Goal: Information Seeking & Learning: Check status

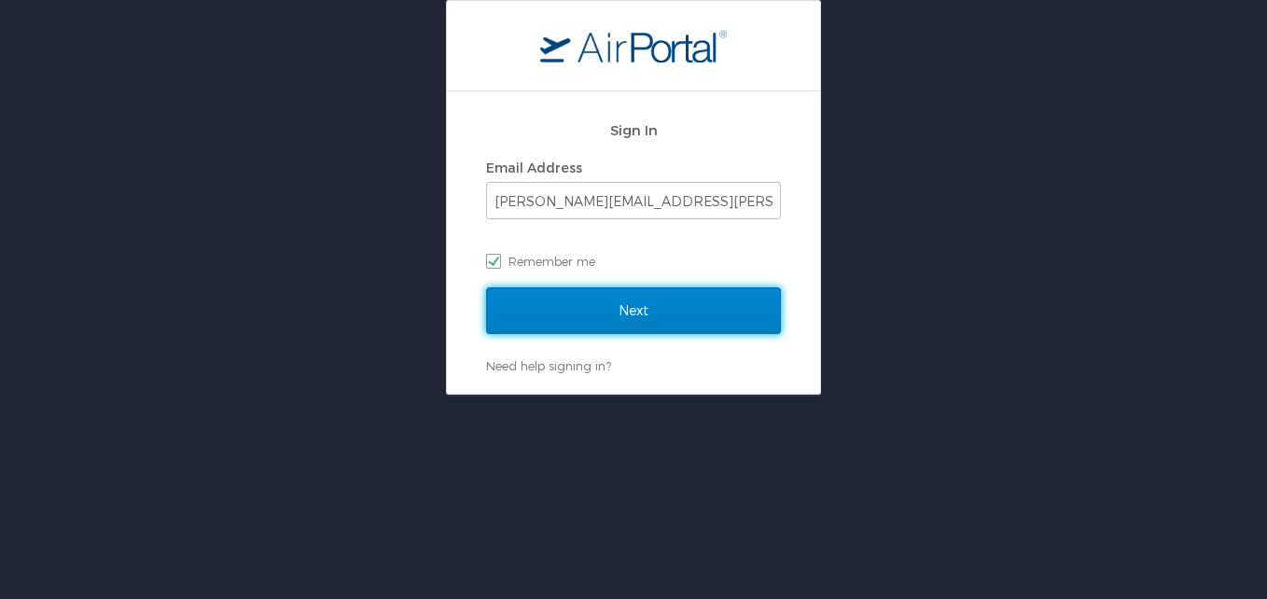
click at [607, 308] on input "Next" at bounding box center [633, 310] width 295 height 47
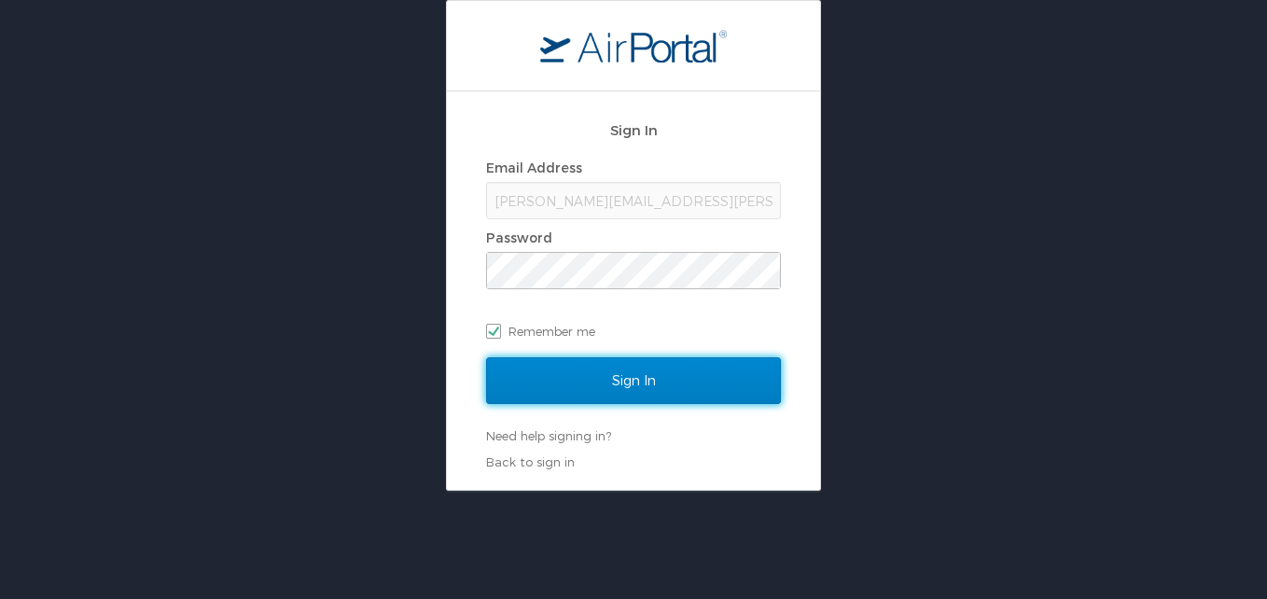
click at [586, 391] on input "Sign In" at bounding box center [633, 380] width 295 height 47
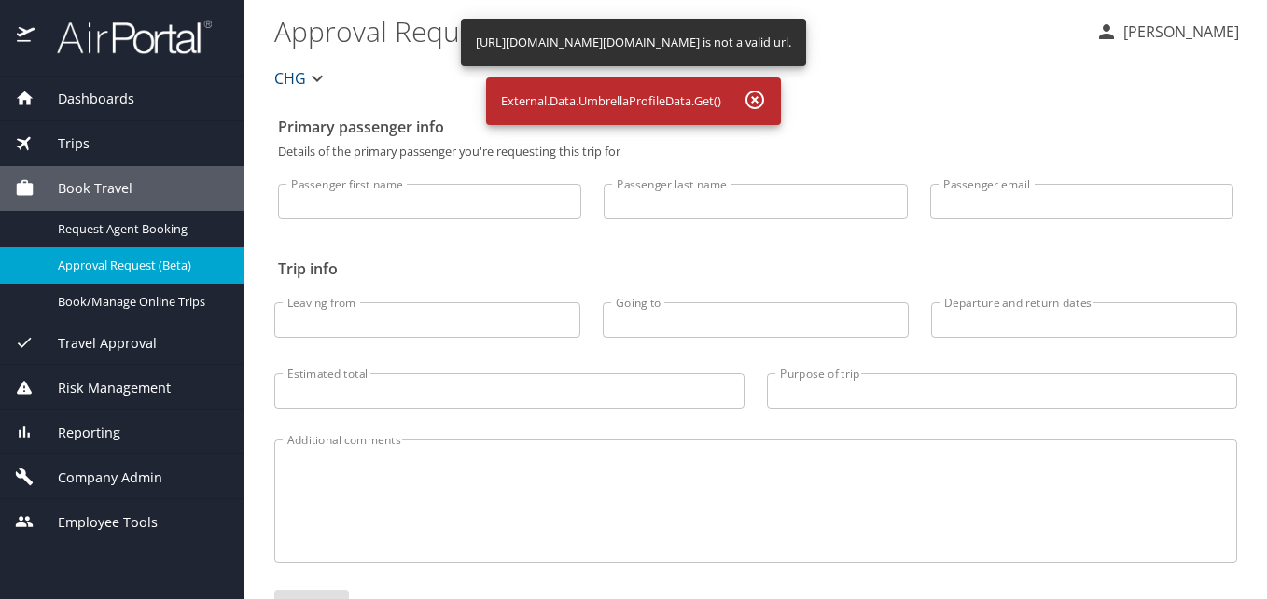
click at [125, 441] on div "Reporting" at bounding box center [122, 433] width 215 height 21
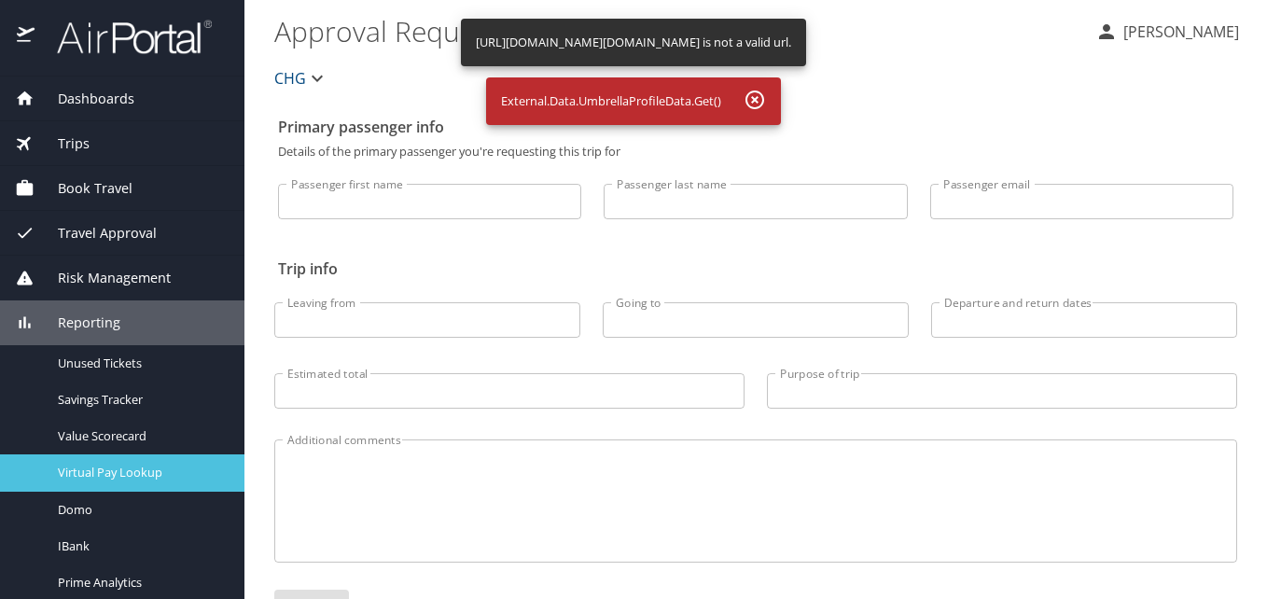
click at [145, 467] on span "Virtual Pay Lookup" at bounding box center [140, 473] width 164 height 18
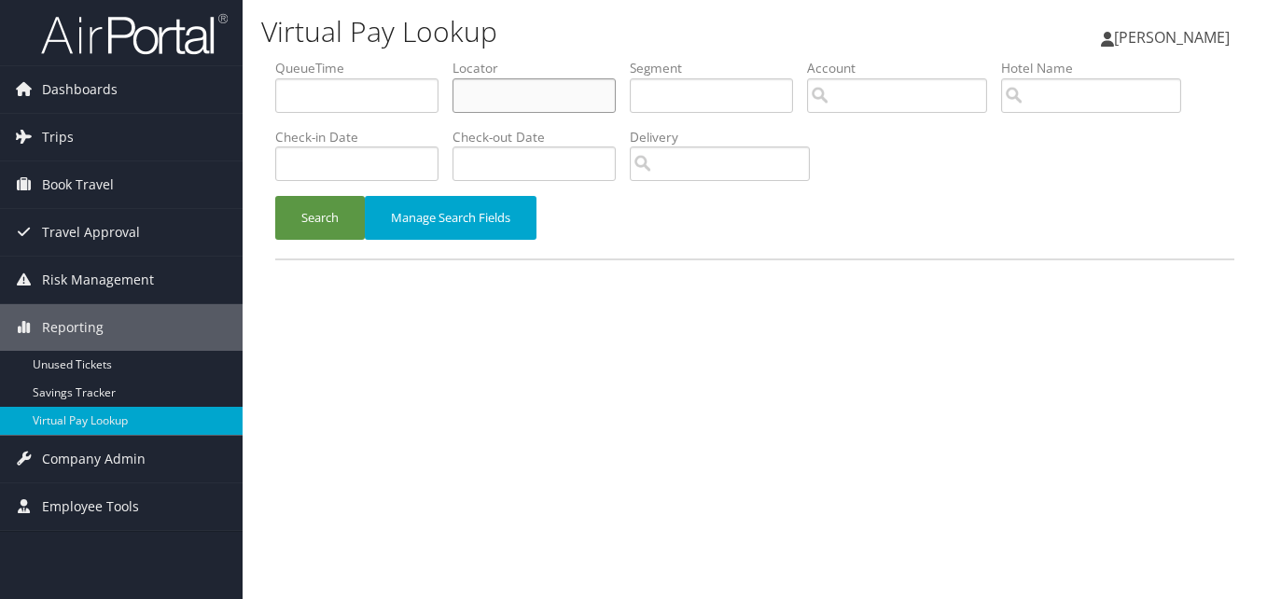
click at [479, 79] on input "text" at bounding box center [533, 95] width 163 height 35
paste input "YCQRZV"
type input "YCQRZV"
click at [326, 224] on button "Search" at bounding box center [320, 218] width 90 height 44
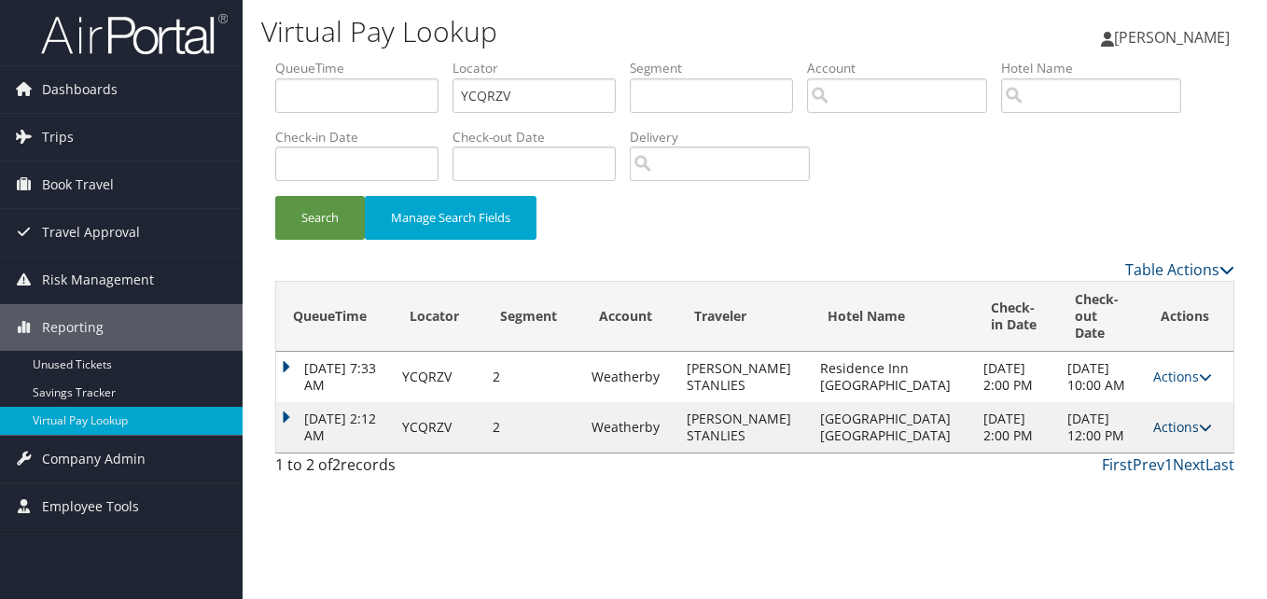
click at [1171, 436] on link "Actions" at bounding box center [1182, 427] width 59 height 18
click at [1160, 480] on link "Logs" at bounding box center [1143, 495] width 118 height 32
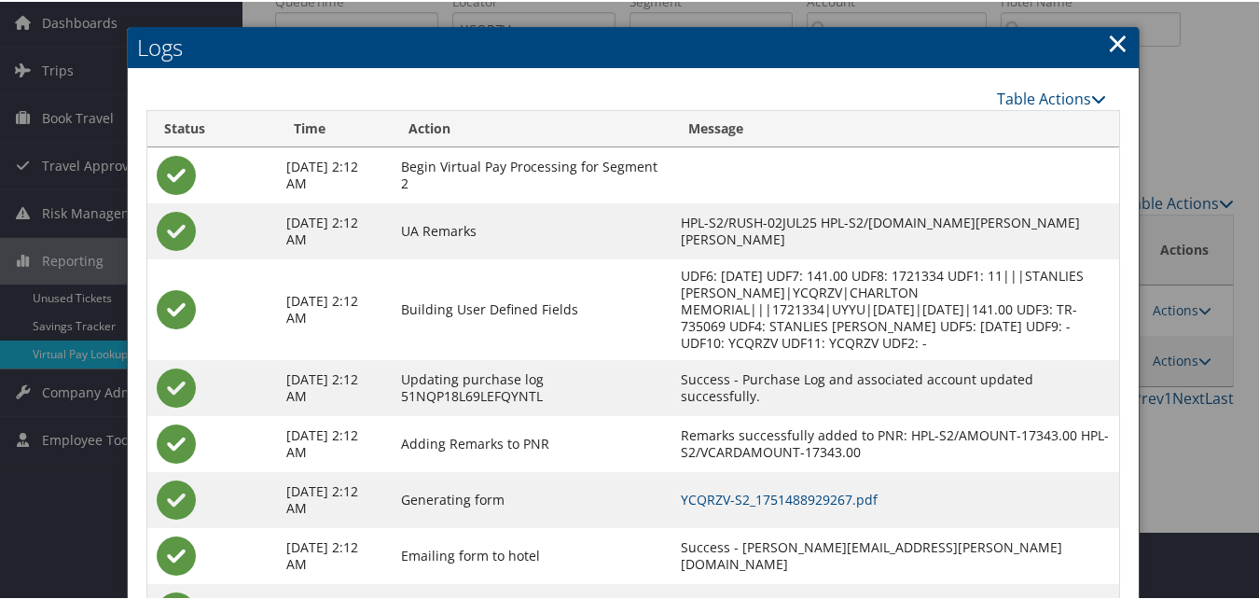
scroll to position [160, 0]
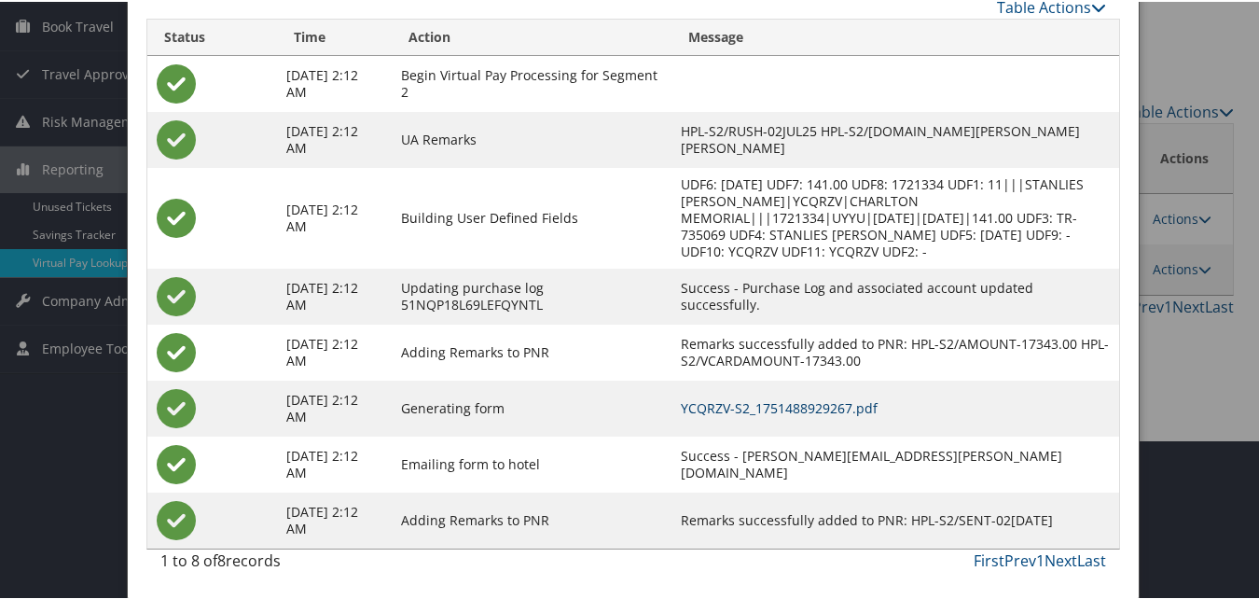
click at [841, 399] on link "YCQRZV-S2_1751488929267.pdf" at bounding box center [779, 406] width 197 height 18
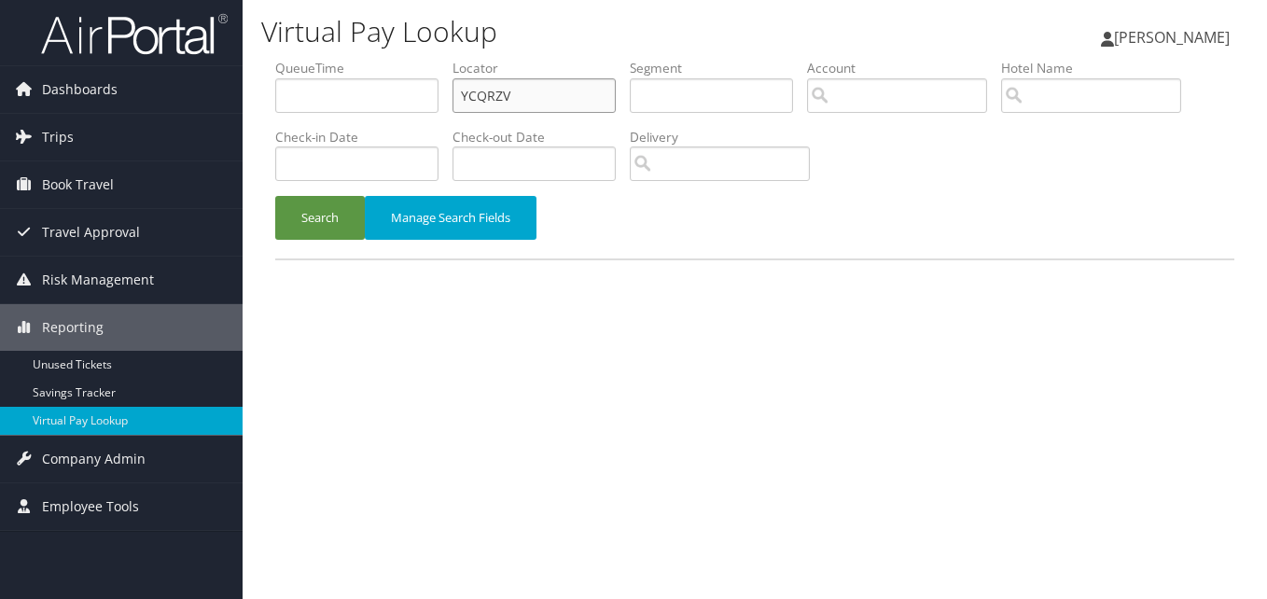
drag, startPoint x: 0, startPoint y: 0, endPoint x: 544, endPoint y: 87, distance: 550.7
click at [544, 87] on input "YCQRZV" at bounding box center [533, 95] width 163 height 35
drag, startPoint x: 531, startPoint y: 102, endPoint x: 404, endPoint y: 84, distance: 128.1
click at [404, 59] on ul "QueueTime Locator YCQRZV Segment Account Traveler Hotel Name Check-in Date Chec…" at bounding box center [754, 59] width 959 height 0
type input "\"
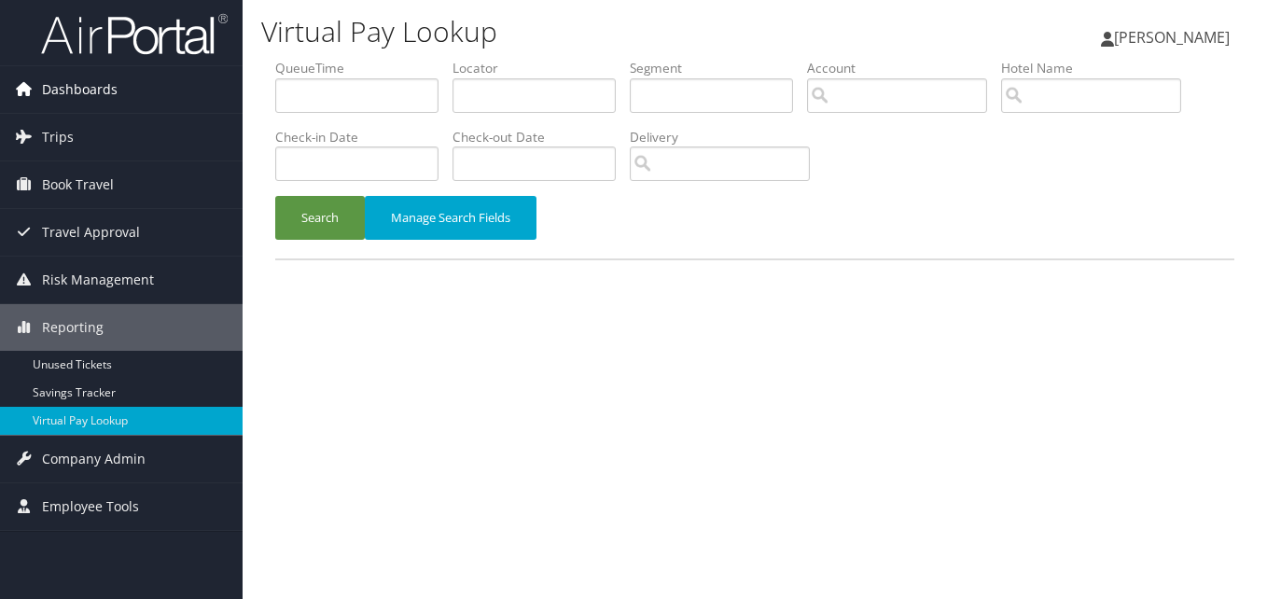
click at [114, 80] on span "Dashboards" at bounding box center [80, 89] width 76 height 47
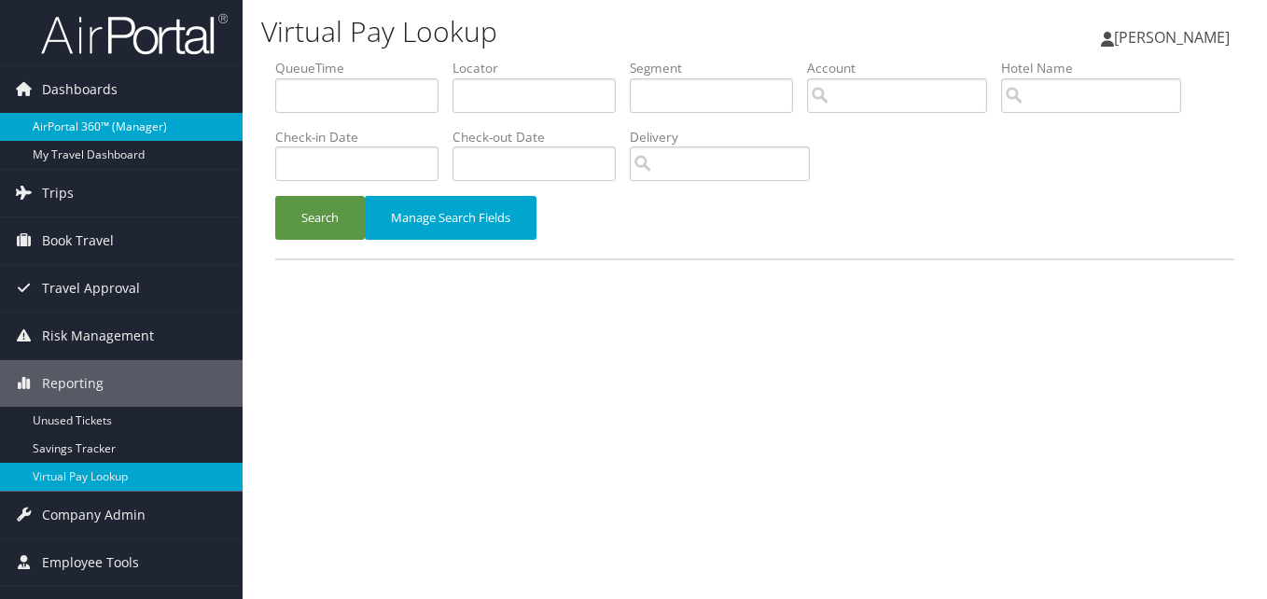
click at [119, 133] on link "AirPortal 360™ (Manager)" at bounding box center [121, 127] width 243 height 28
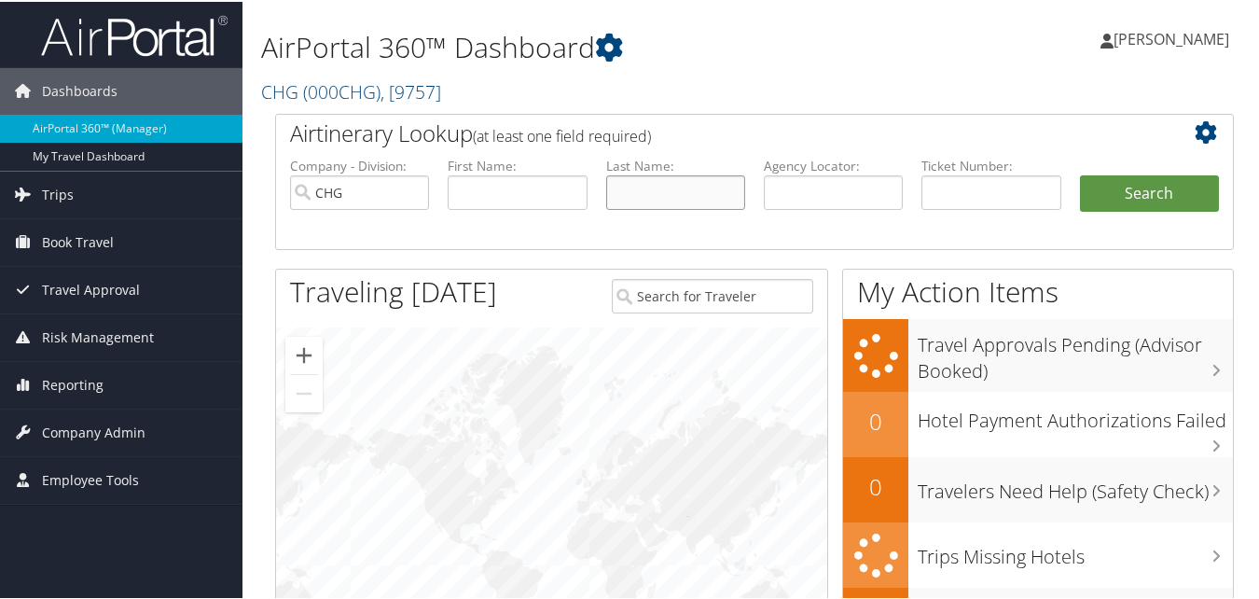
click at [678, 187] on input "text" at bounding box center [675, 191] width 139 height 35
paste input "Smith"
type input "Smith"
click at [489, 174] on input "text" at bounding box center [517, 191] width 139 height 35
paste input "William"
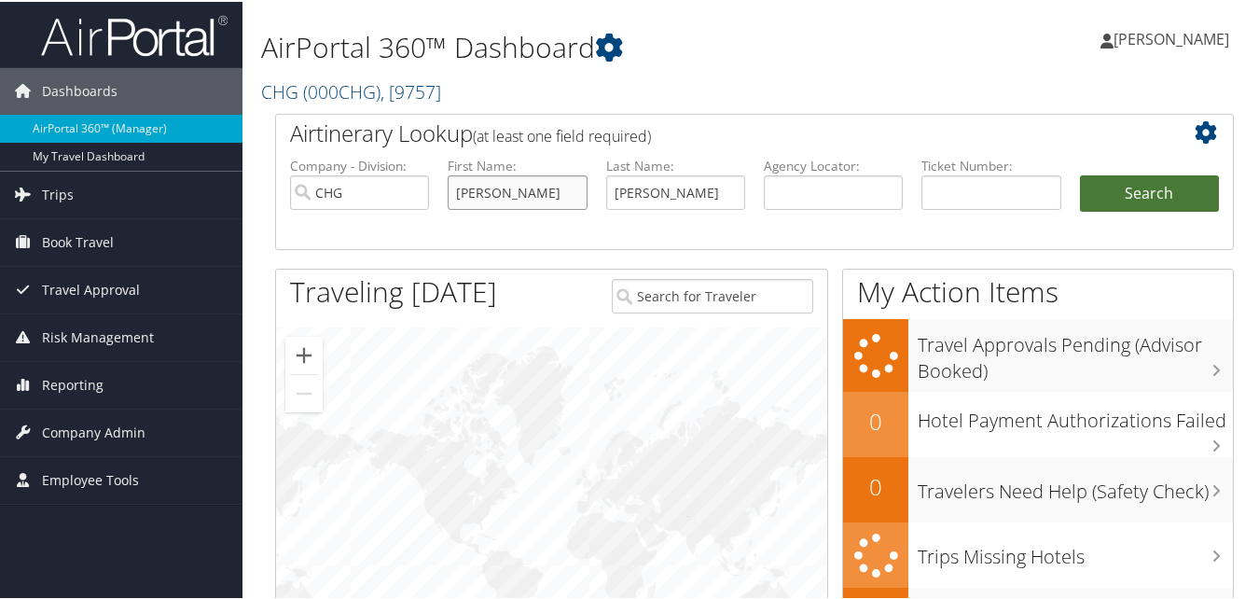
type input "William"
click at [1175, 191] on button "Search" at bounding box center [1149, 192] width 139 height 37
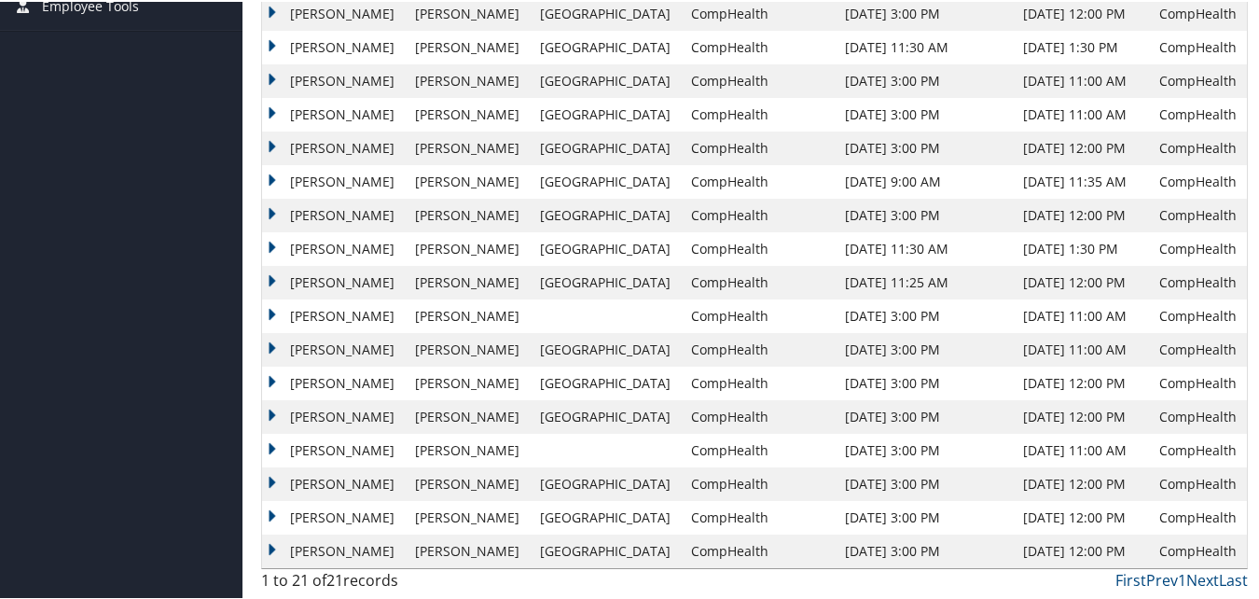
scroll to position [465, 0]
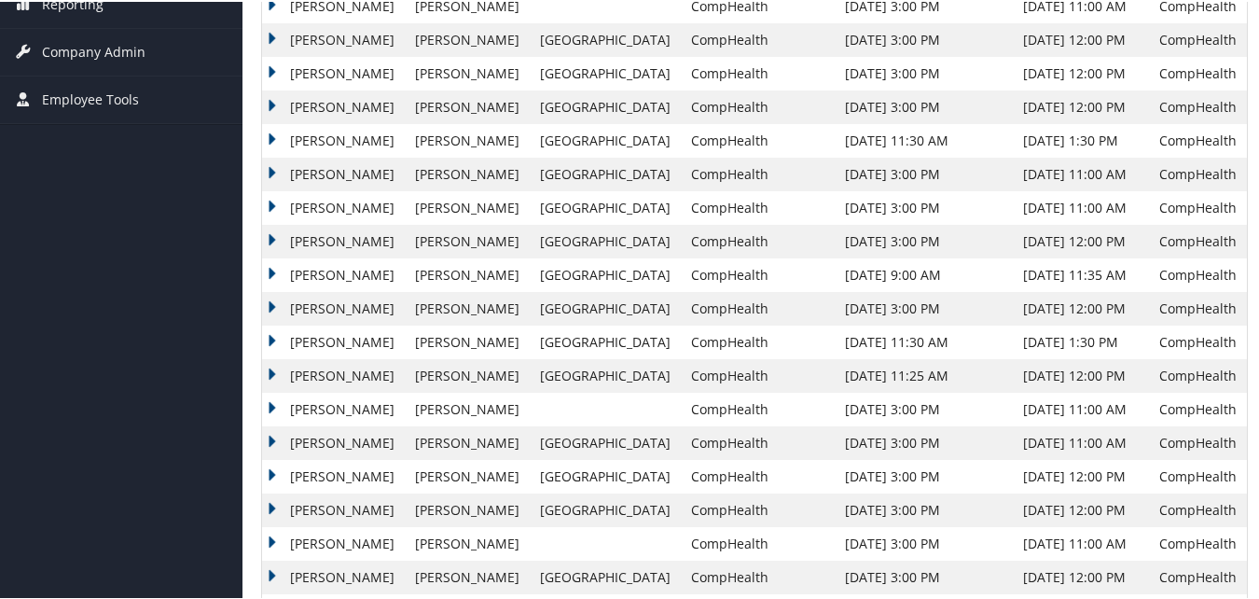
click at [278, 127] on td "William" at bounding box center [334, 139] width 144 height 34
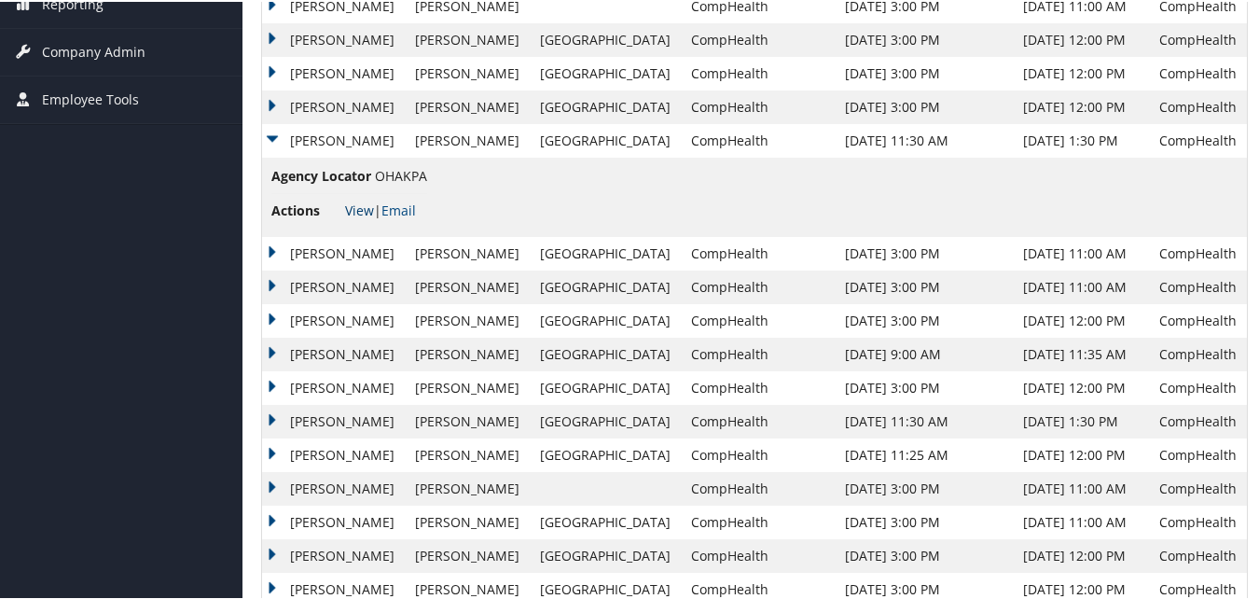
click at [365, 201] on link "View" at bounding box center [359, 209] width 29 height 18
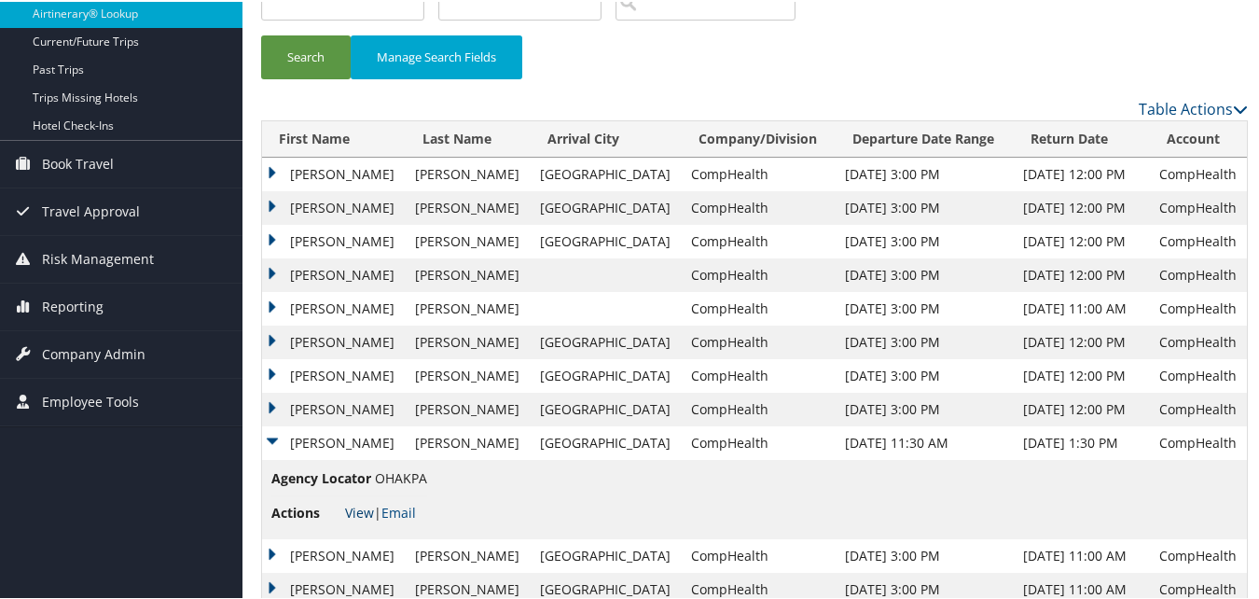
scroll to position [0, 0]
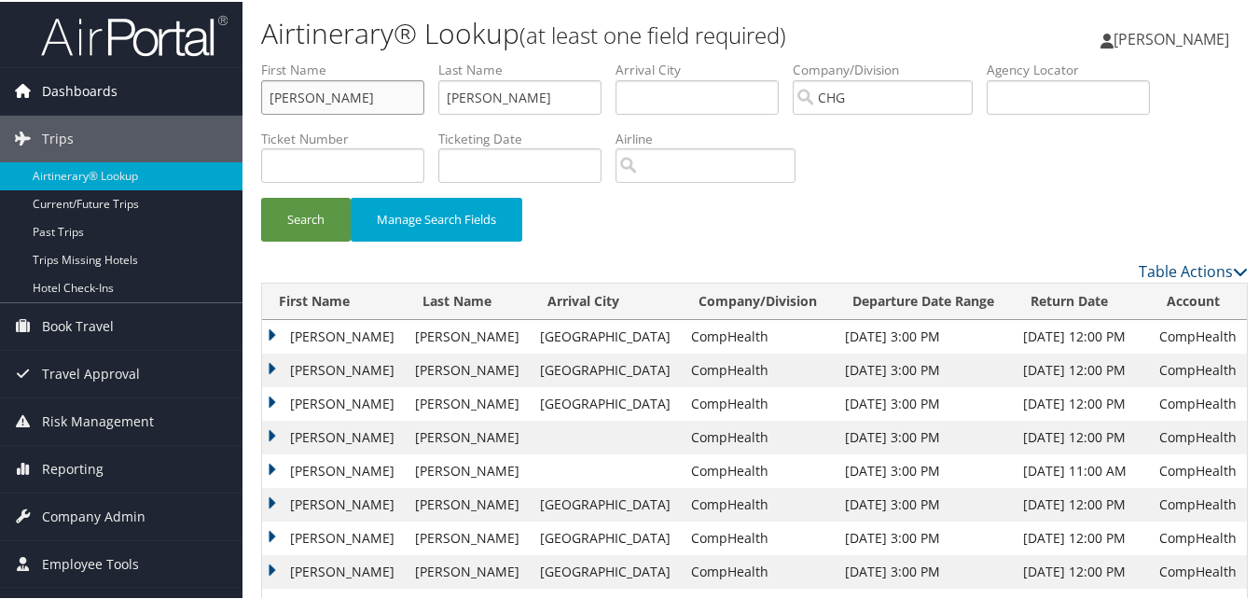
drag, startPoint x: 351, startPoint y: 98, endPoint x: 166, endPoint y: 85, distance: 185.2
paste input "Kloser, Patricia"
type input "Kloser, Patricia"
drag, startPoint x: 374, startPoint y: 94, endPoint x: 218, endPoint y: 96, distance: 155.8
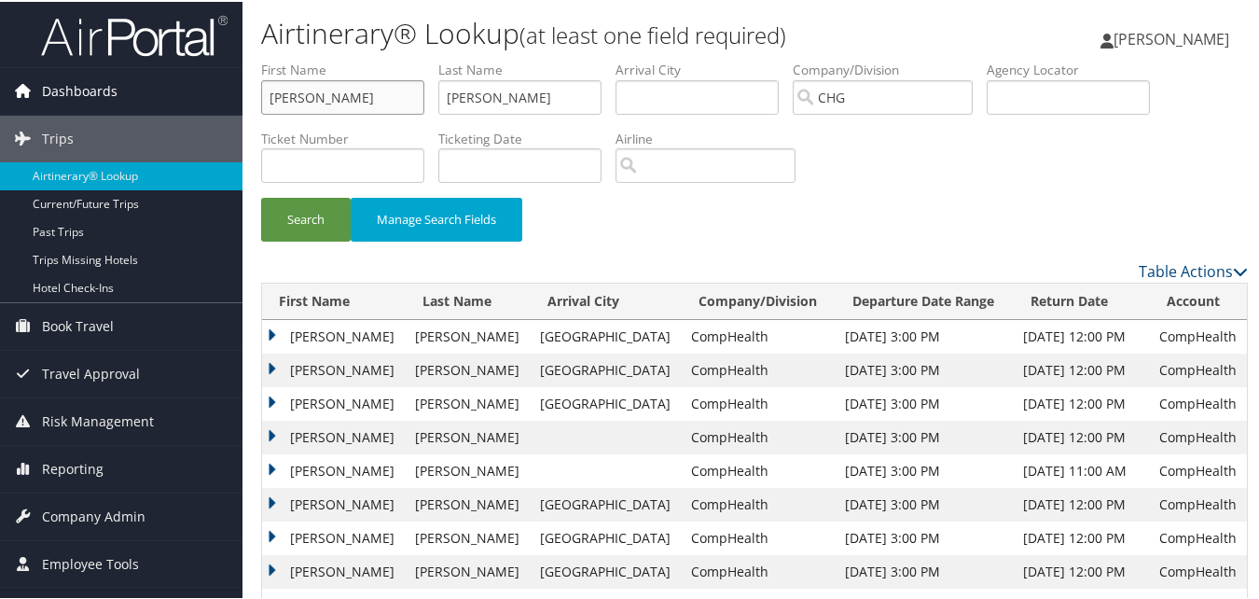
drag, startPoint x: 538, startPoint y: 94, endPoint x: 296, endPoint y: 111, distance: 243.1
click at [296, 59] on ul "First Name Last Name Smith Departure City Arrival City Company/Division CHG Air…" at bounding box center [754, 59] width 987 height 0
paste input "Kloser"
type input "Kloser"
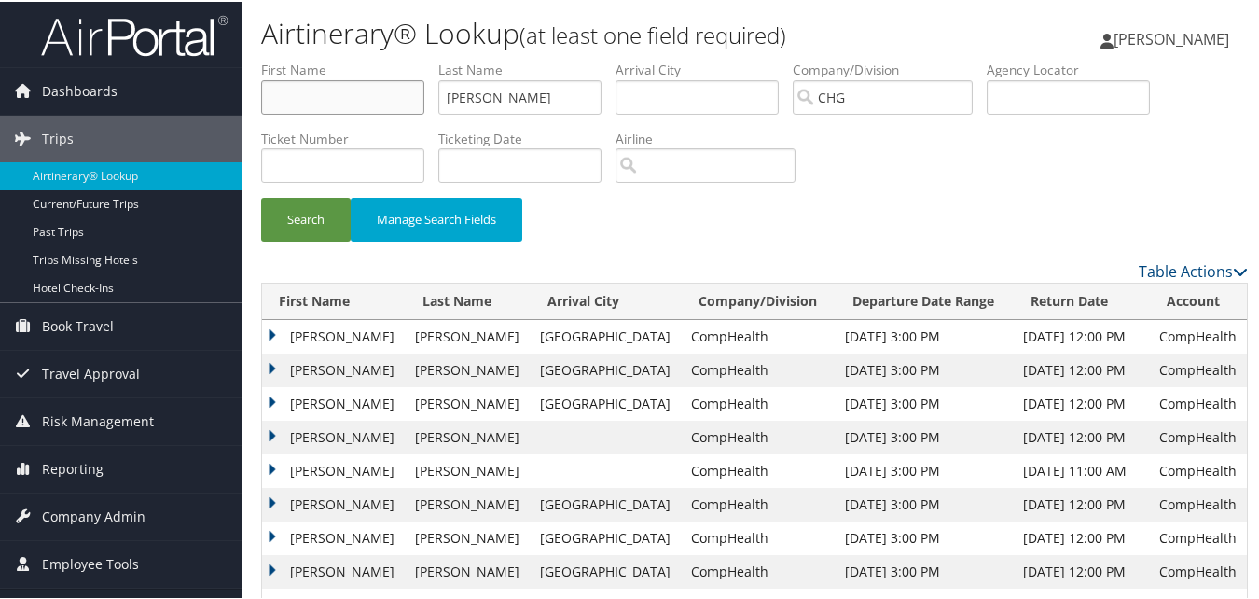
click at [382, 101] on input "text" at bounding box center [342, 95] width 163 height 35
paste input "Patricia"
type input "Patricia"
click at [302, 215] on button "Search" at bounding box center [306, 218] width 90 height 44
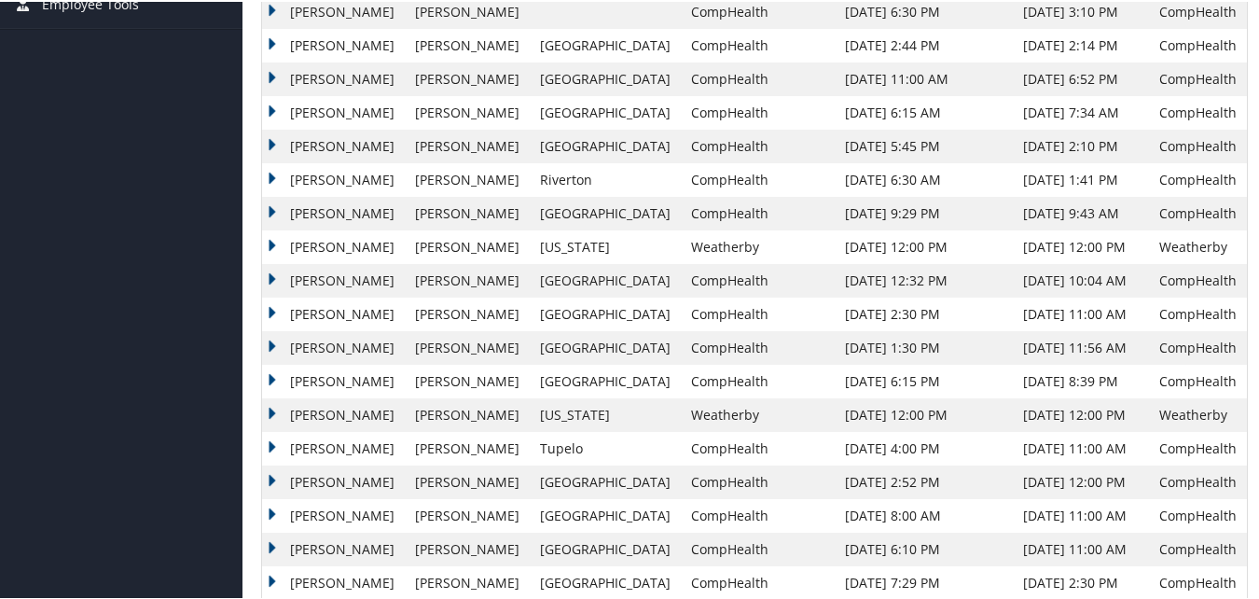
scroll to position [653, 0]
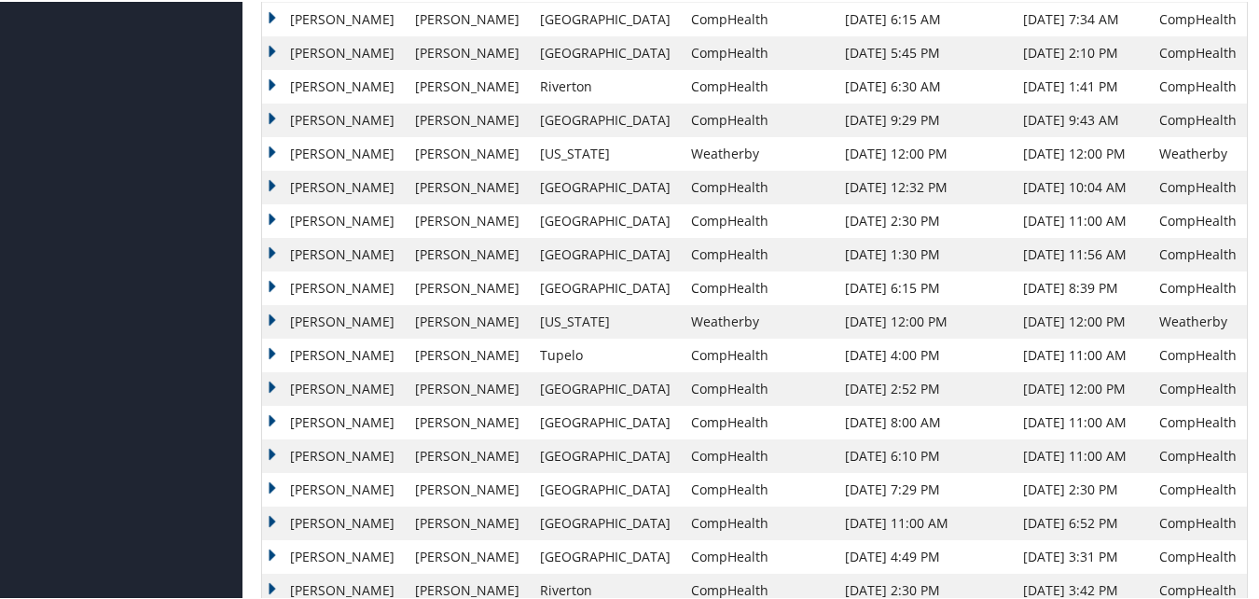
click at [286, 451] on td "Patricia" at bounding box center [334, 454] width 144 height 34
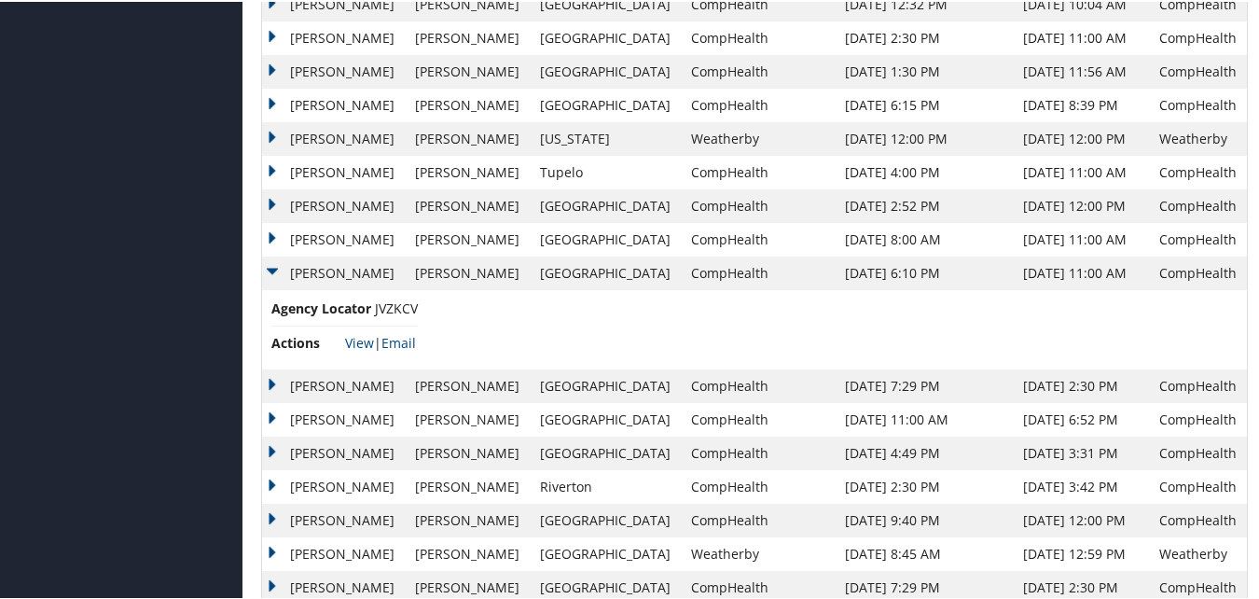
scroll to position [840, 0]
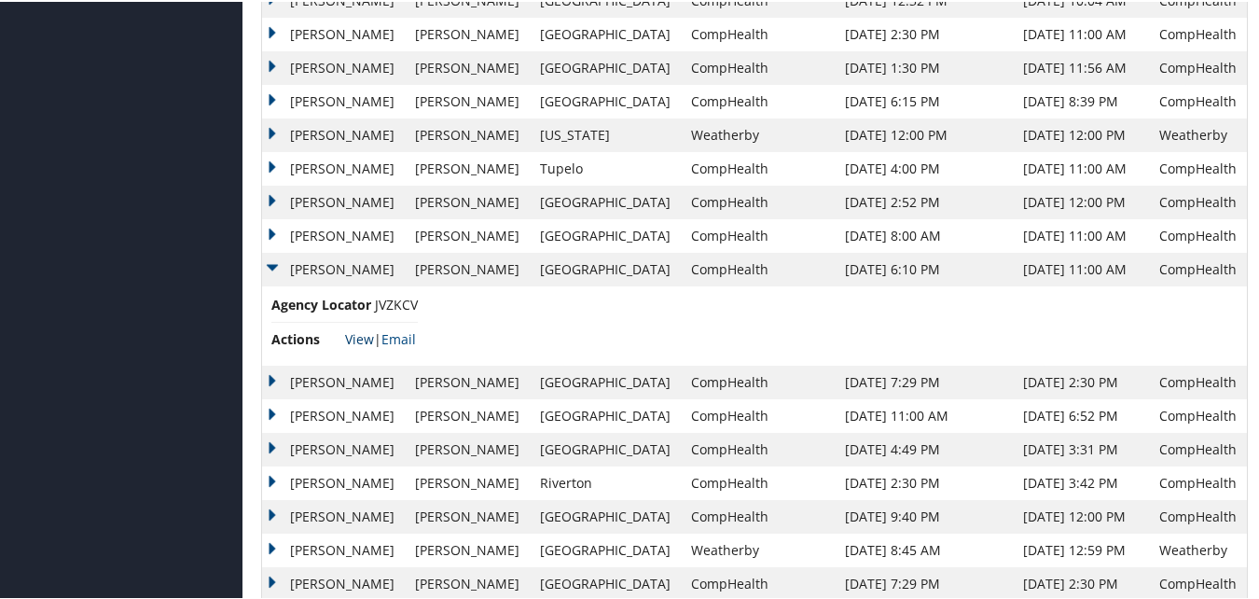
click at [356, 331] on link "View" at bounding box center [359, 337] width 29 height 18
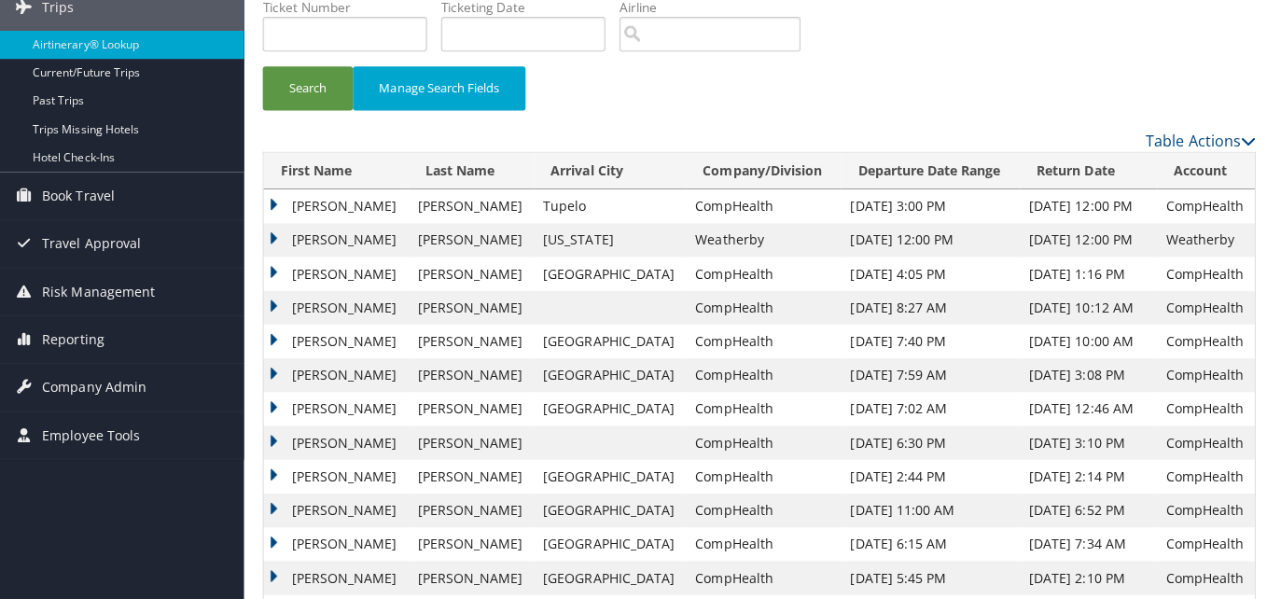
scroll to position [0, 0]
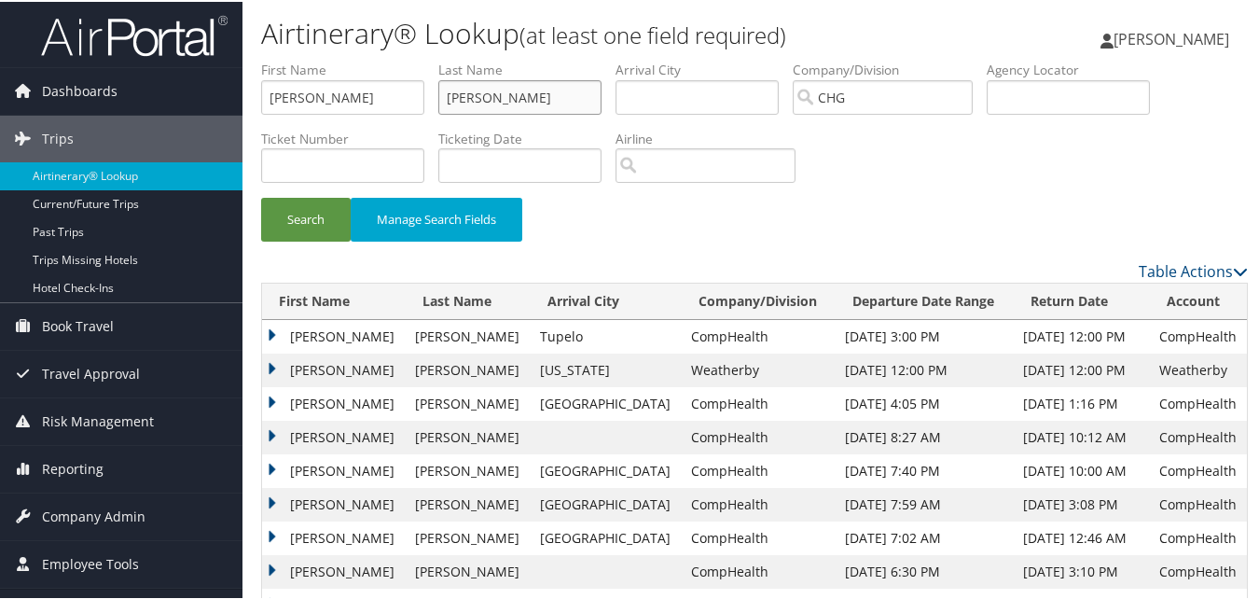
drag, startPoint x: 505, startPoint y: 85, endPoint x: 306, endPoint y: 108, distance: 200.1
click at [306, 59] on ul "First Name Patricia Last Name Kloser Departure City Arrival City Company/Divisi…" at bounding box center [754, 59] width 987 height 0
click at [1085, 91] on input "text" at bounding box center [1068, 95] width 163 height 35
paste input "MOXKBX"
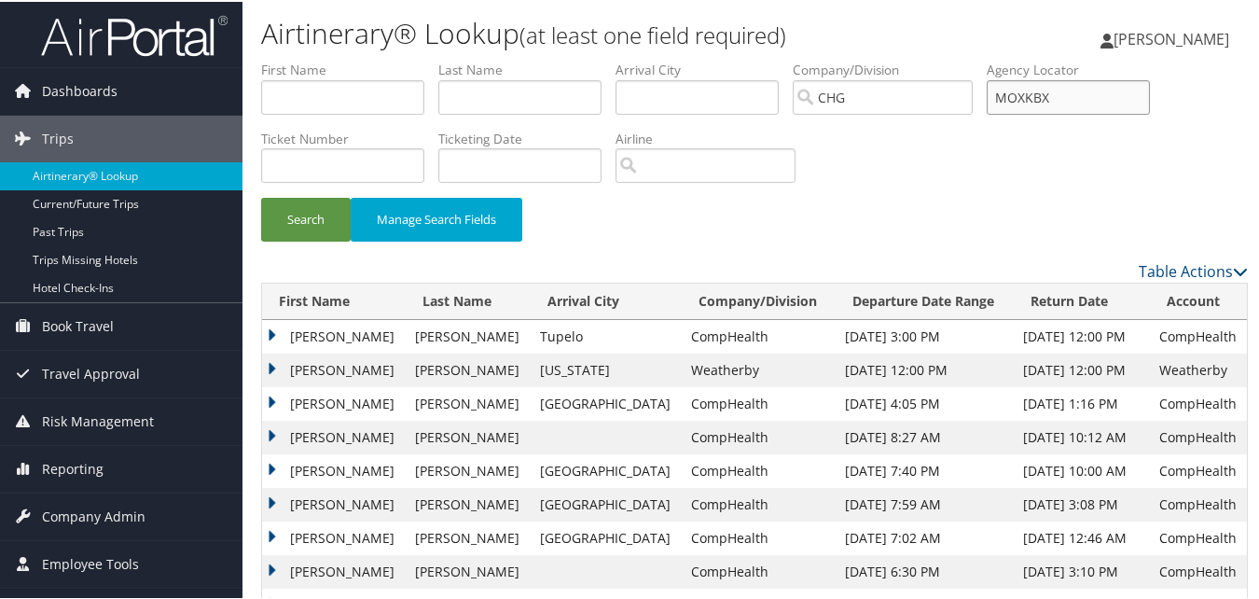
click at [1041, 97] on input "MOXKBX" at bounding box center [1068, 95] width 163 height 35
type input "MOXKBX"
click at [286, 213] on button "Search" at bounding box center [306, 218] width 90 height 44
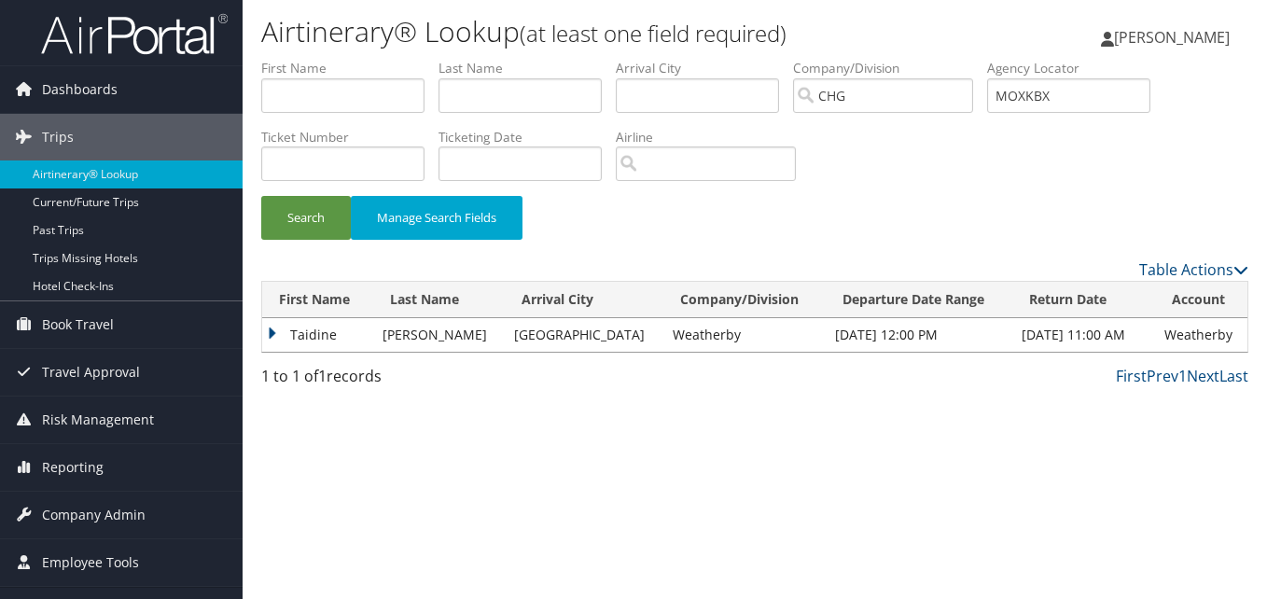
click at [317, 349] on td "Taidine" at bounding box center [317, 335] width 111 height 34
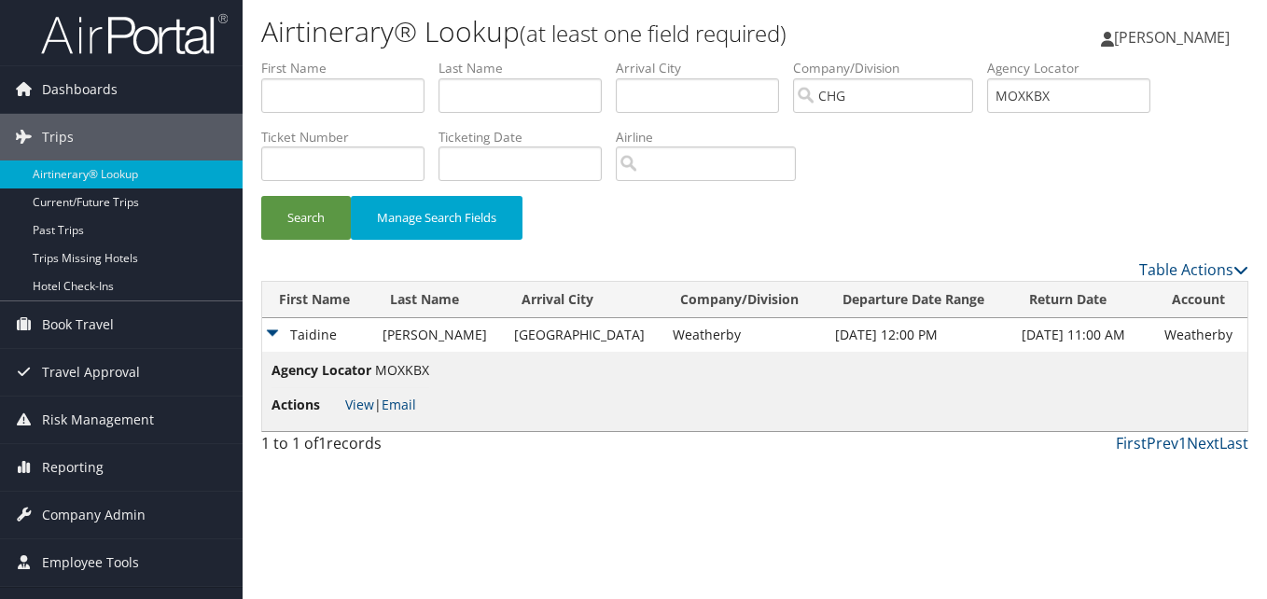
click at [363, 419] on li "Actions View | Email" at bounding box center [350, 405] width 158 height 34
click at [360, 400] on link "View" at bounding box center [359, 405] width 29 height 18
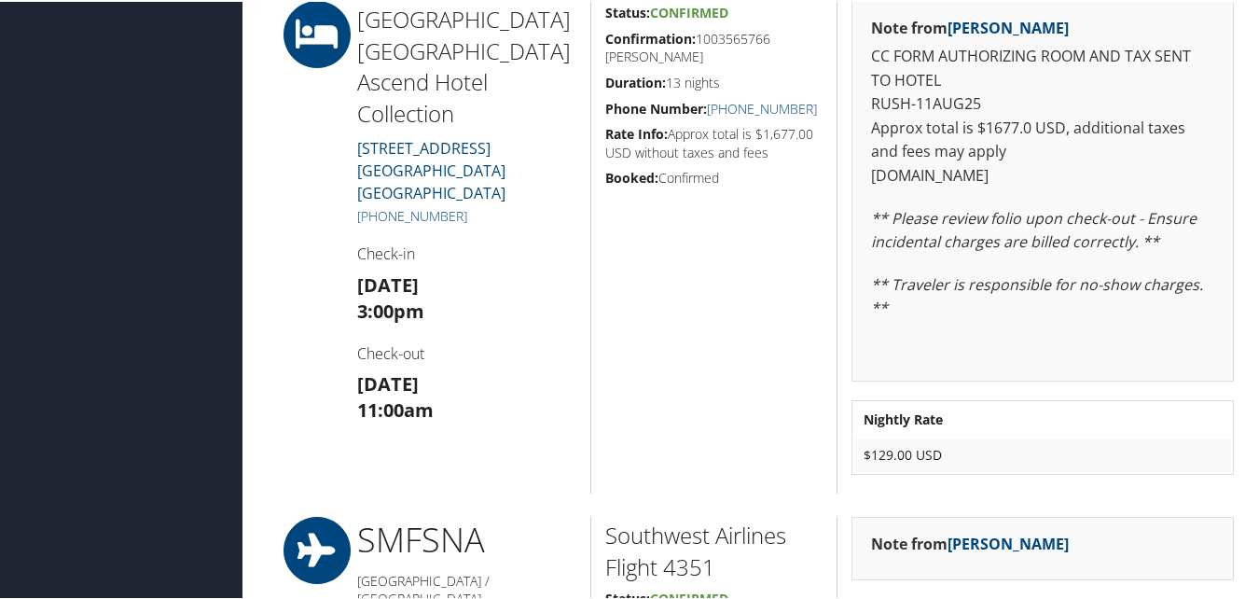
scroll to position [1213, 0]
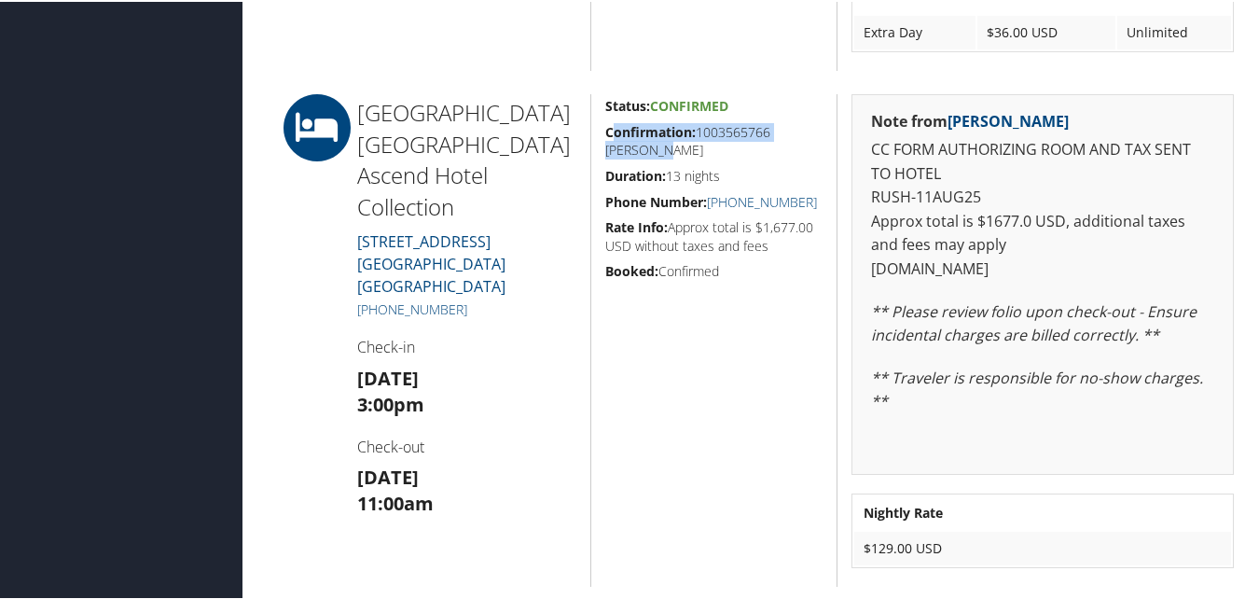
drag, startPoint x: 684, startPoint y: 148, endPoint x: 607, endPoint y: 132, distance: 78.1
click at [607, 132] on h5 "Confirmation: 1003565766 [PERSON_NAME]" at bounding box center [714, 139] width 218 height 36
click at [605, 132] on strong "Confirmation:" at bounding box center [650, 130] width 90 height 18
click at [601, 127] on div "Status: Confirmed Confirmation: 1003565766 [PERSON_NAME] Duration: 13 nights Ph…" at bounding box center [713, 338] width 247 height 493
drag, startPoint x: 673, startPoint y: 144, endPoint x: 595, endPoint y: 124, distance: 80.8
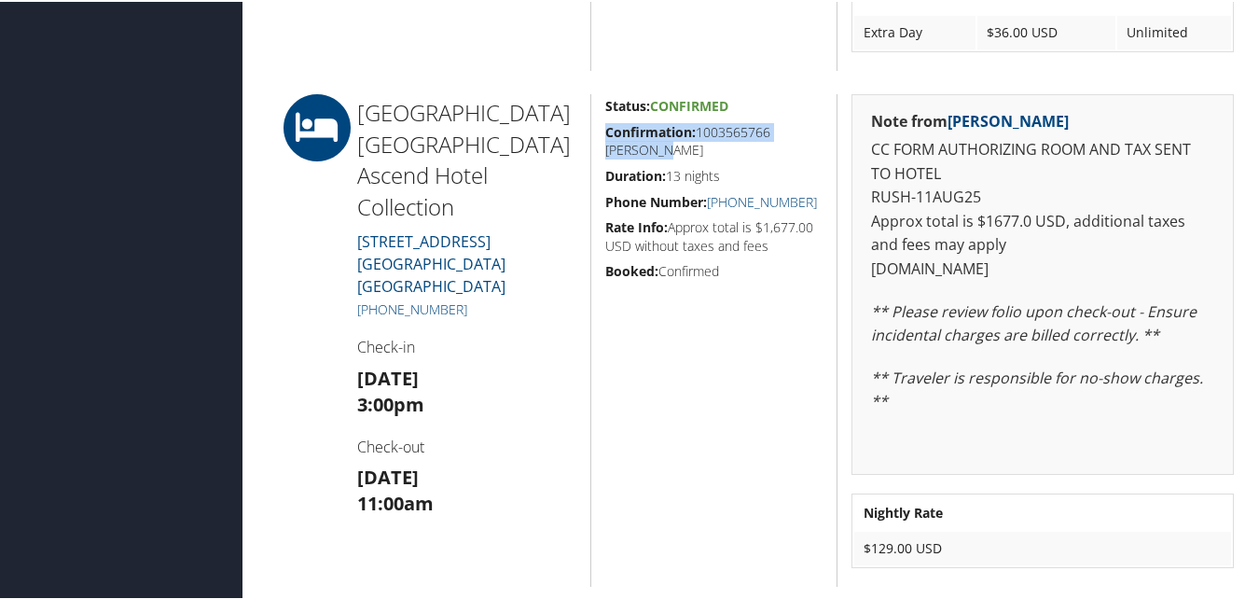
click at [595, 124] on div "Status: Confirmed Confirmation: 1003565766 [PERSON_NAME] Duration: 13 nights Ph…" at bounding box center [713, 338] width 247 height 493
copy h5 "Confirmation: 1003565766 [PERSON_NAME]"
click at [1068, 491] on div "Note from [PERSON_NAME] CC FORM AUTHORIZING ROOM AND TAX SENT TO HOTEL RUSH-11A…" at bounding box center [1042, 338] width 411 height 493
drag, startPoint x: 682, startPoint y: 149, endPoint x: 602, endPoint y: 128, distance: 83.0
click at [605, 128] on h5 "Confirmation: 1003565766 [PERSON_NAME]" at bounding box center [714, 139] width 218 height 36
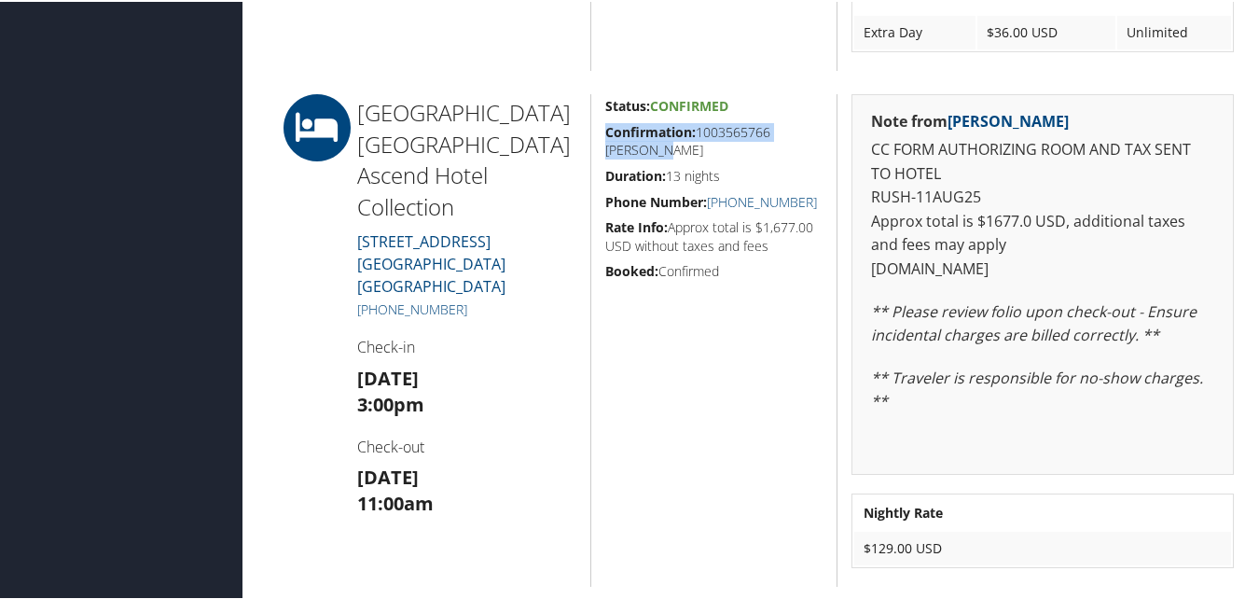
copy h5 "Confirmation: 1003565766 [PERSON_NAME]"
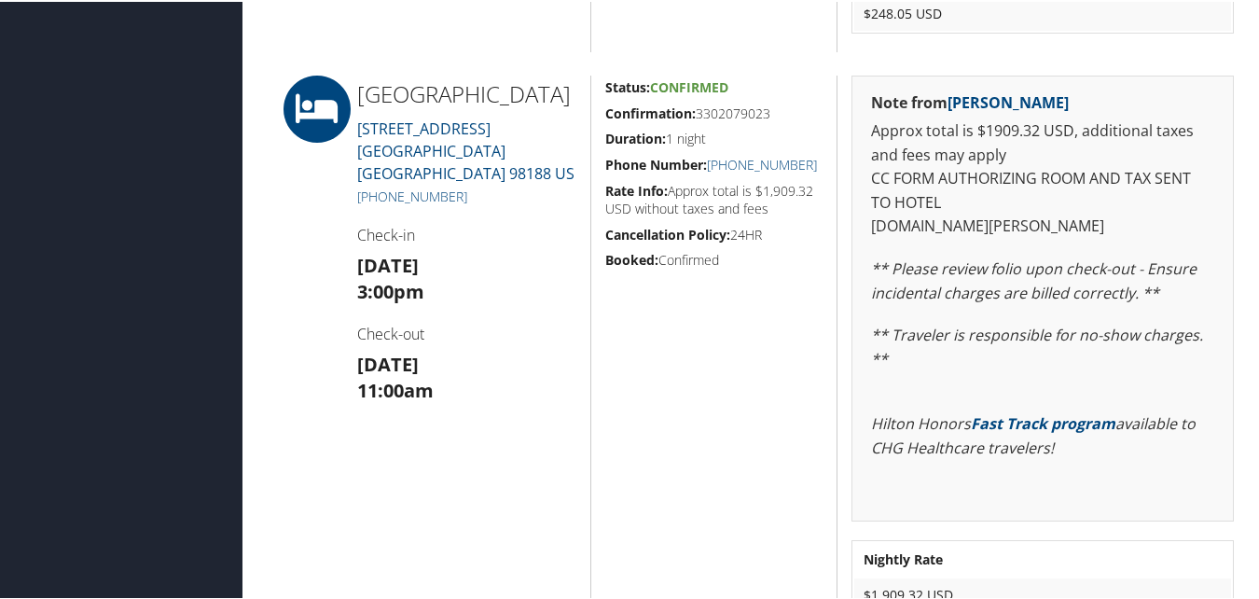
scroll to position [2727, 0]
drag, startPoint x: 795, startPoint y: 108, endPoint x: 596, endPoint y: 111, distance: 198.7
click at [596, 111] on div "Status: Confirmed Confirmation: 3302079023 Duration: 1 night Phone Number: +1 (…" at bounding box center [713, 365] width 247 height 581
copy h5 "Confirmation: 3302079023"
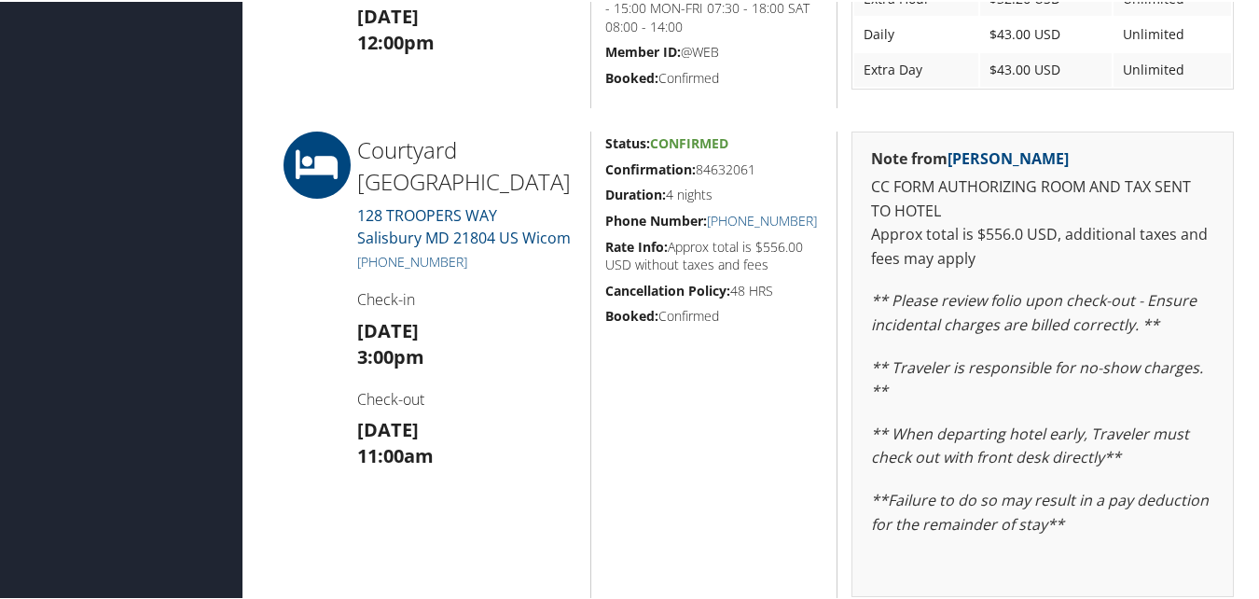
scroll to position [840, 0]
